Goal: Task Accomplishment & Management: Complete application form

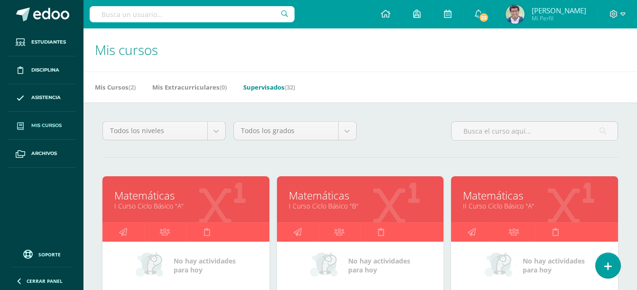
click at [382, 81] on div "Mis Cursos (2) Mis Extracurriculares (0) Supervisados (32)" at bounding box center [371, 87] width 576 height 31
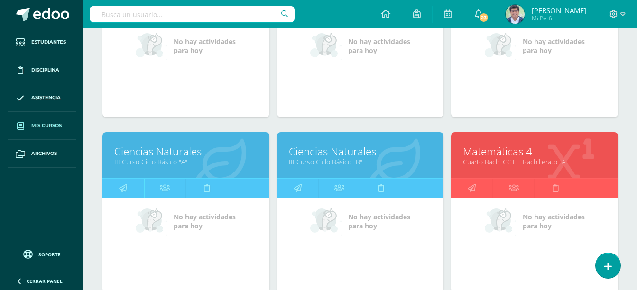
scroll to position [316, 0]
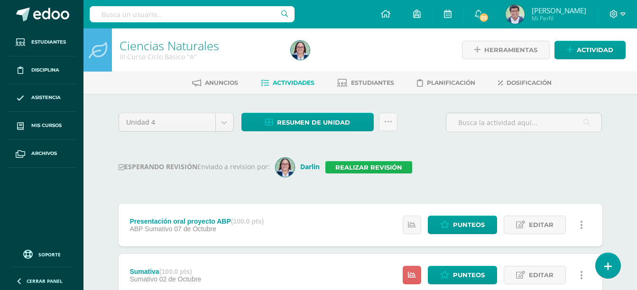
click at [378, 168] on link "Realizar revisión" at bounding box center [368, 167] width 87 height 12
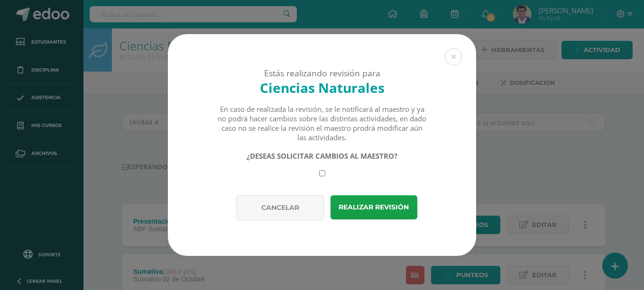
click at [320, 174] on input "checkbox" at bounding box center [322, 173] width 6 height 6
checkbox input "true"
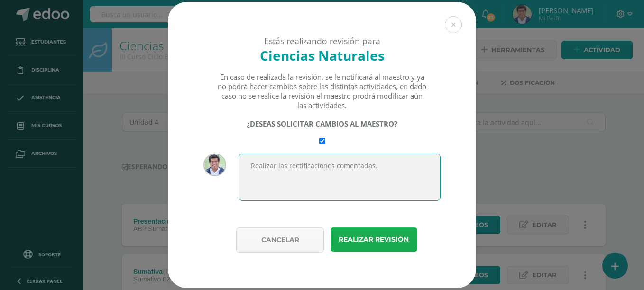
type textarea "Realizar las rectificaciones comentadas."
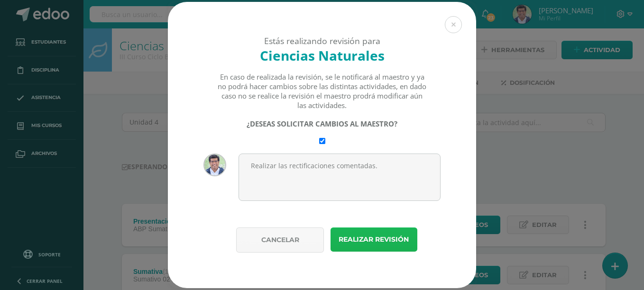
click at [361, 248] on button "Realizar revisión" at bounding box center [373, 239] width 87 height 24
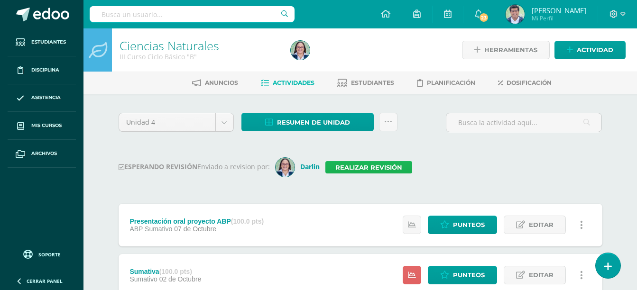
click at [348, 165] on link "Realizar revisión" at bounding box center [368, 167] width 87 height 12
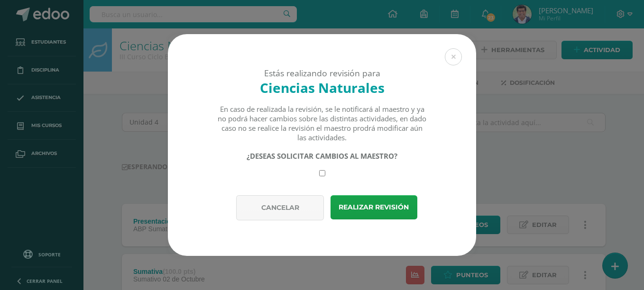
click at [321, 173] on input "checkbox" at bounding box center [322, 173] width 6 height 6
checkbox input "true"
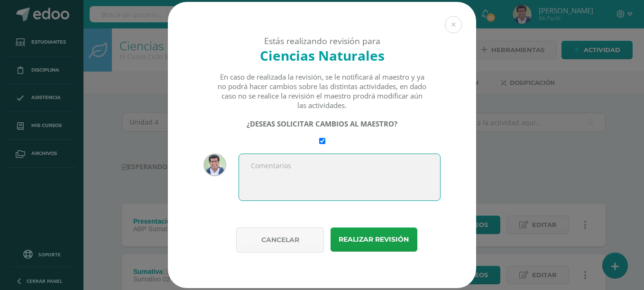
paste textarea "Realizar las rectificaciones comentadas."
type textarea "Realizar las rectificaciones comentadas."
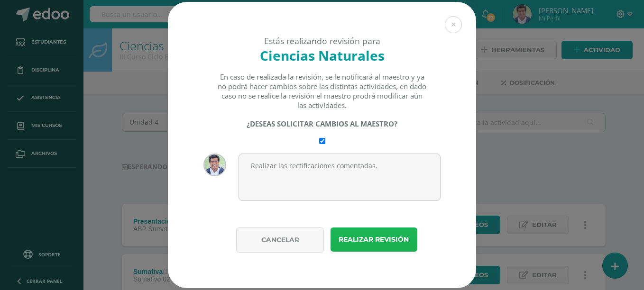
click at [350, 238] on button "Realizar revisión" at bounding box center [373, 239] width 87 height 24
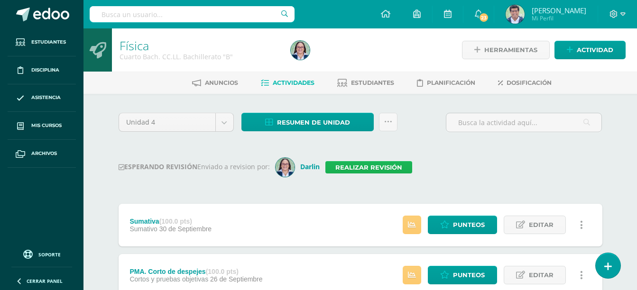
click at [355, 168] on link "Realizar revisión" at bounding box center [368, 167] width 87 height 12
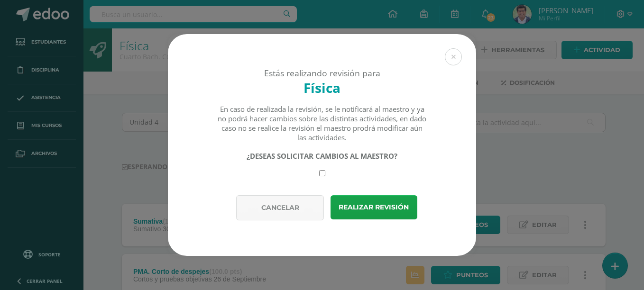
click at [322, 174] on input "checkbox" at bounding box center [322, 173] width 6 height 6
checkbox input "true"
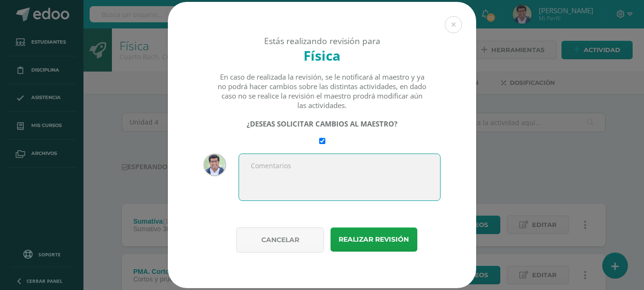
paste textarea "Realizar las rectificaciones comentadas."
type textarea "Realizar las rectificaciones comentadas."
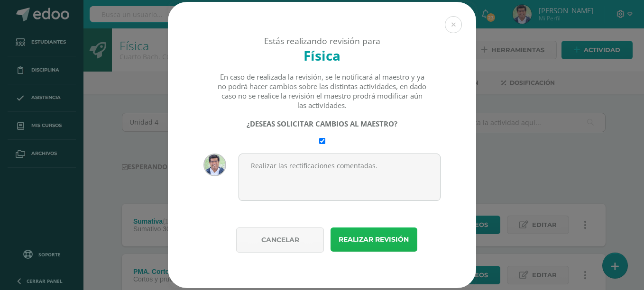
click at [369, 231] on button "Realizar revisión" at bounding box center [373, 239] width 87 height 24
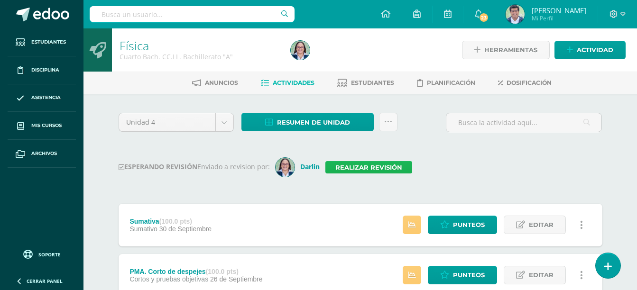
click at [341, 168] on link "Realizar revisión" at bounding box center [368, 167] width 87 height 12
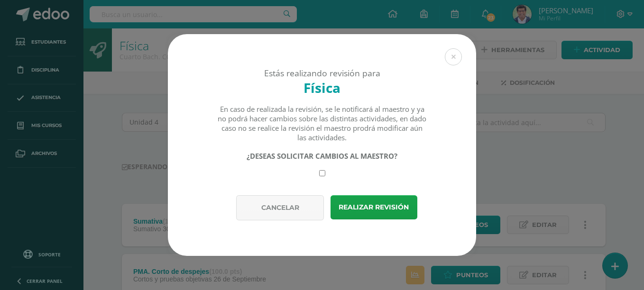
click at [323, 173] on input "checkbox" at bounding box center [322, 173] width 6 height 6
checkbox input "true"
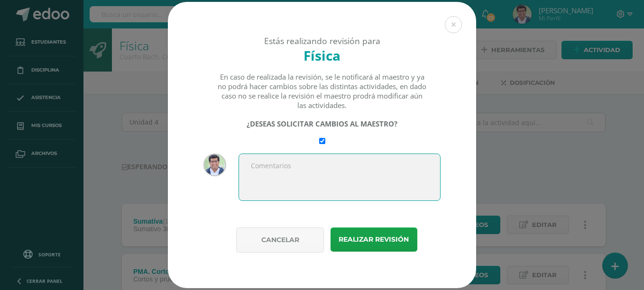
paste textarea "Realizar las rectificaciones comentadas."
type textarea "Realizar las rectificaciones comentadas."
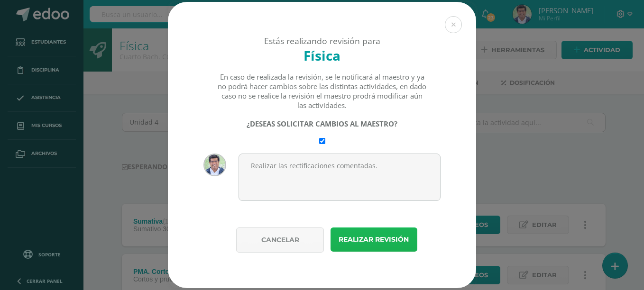
click at [384, 238] on button "Realizar revisión" at bounding box center [373, 239] width 87 height 24
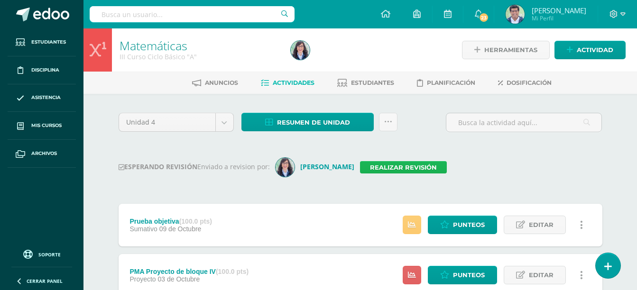
click at [391, 166] on link "Realizar revisión" at bounding box center [403, 167] width 87 height 12
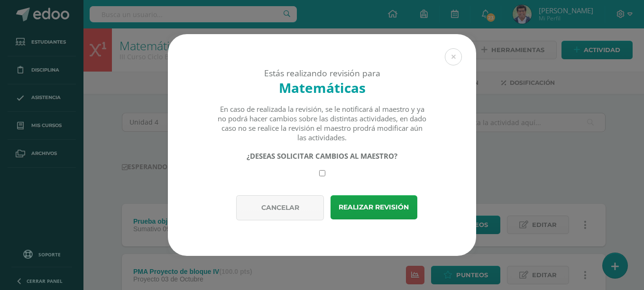
click at [326, 173] on div "¿DESEAS SOLICITAR CAMBIOS AL MAESTRO?" at bounding box center [322, 163] width 210 height 25
click at [320, 173] on input "checkbox" at bounding box center [322, 173] width 6 height 6
checkbox input "true"
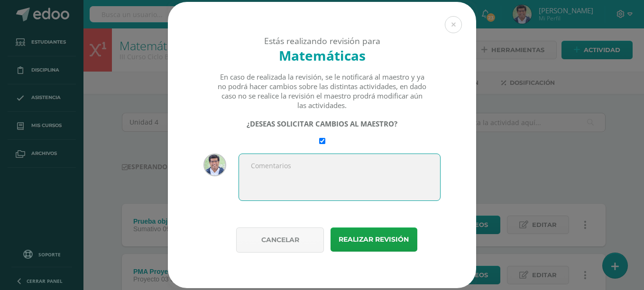
paste textarea "Realizar las rectificaciones comentadas."
type textarea "Realizar las rectificaciones comentadas."
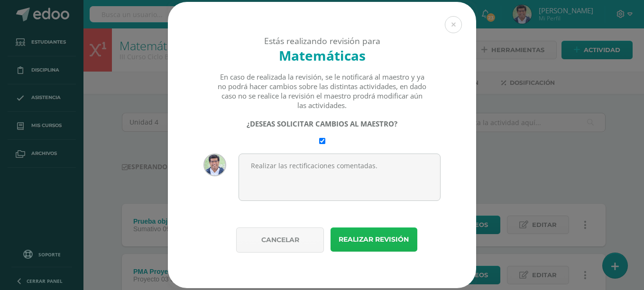
click at [363, 237] on button "Realizar revisión" at bounding box center [373, 239] width 87 height 24
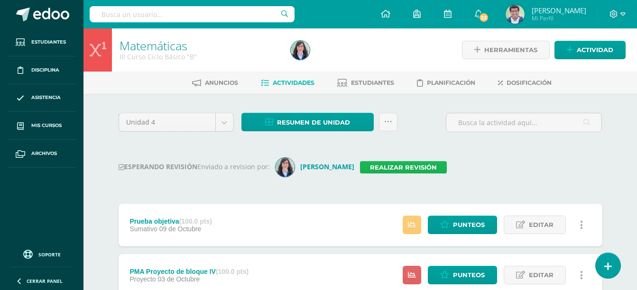
click at [375, 167] on link "Realizar revisión" at bounding box center [403, 167] width 87 height 12
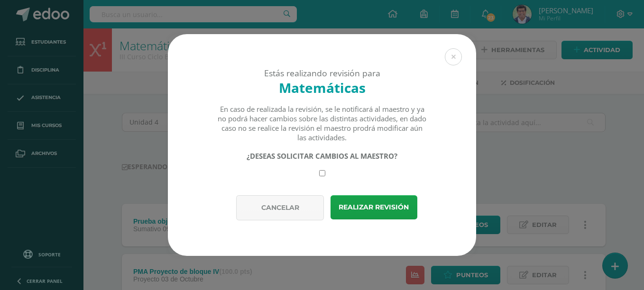
click at [323, 173] on input "checkbox" at bounding box center [322, 173] width 6 height 6
checkbox input "true"
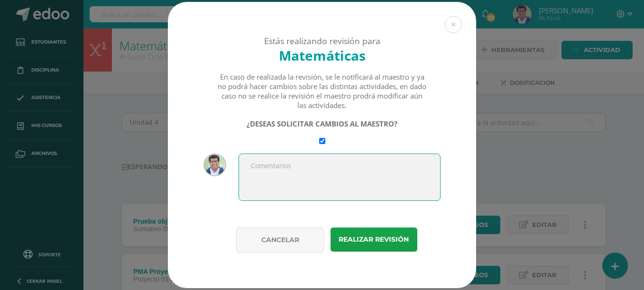
paste textarea "Realizar las rectificaciones comentadas."
type textarea "Realizar las rectificaciones comentadas."
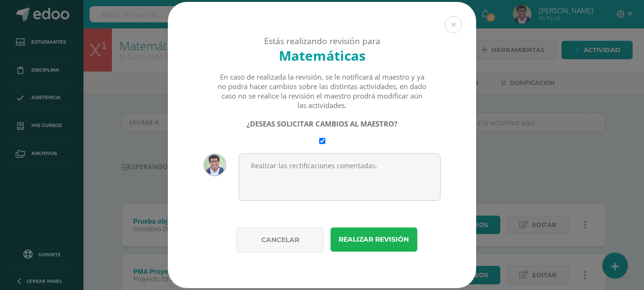
click at [354, 245] on button "Realizar revisión" at bounding box center [373, 239] width 87 height 24
